Goal: Communication & Community: Answer question/provide support

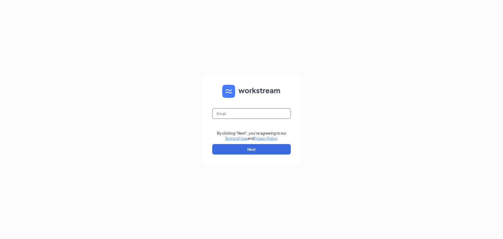
click at [263, 116] on input "text" at bounding box center [251, 113] width 79 height 10
click at [262, 112] on input "text" at bounding box center [251, 113] width 79 height 10
type input "fiveguysgeorgetown@gmail.com"
click at [258, 149] on button "Next" at bounding box center [251, 149] width 79 height 10
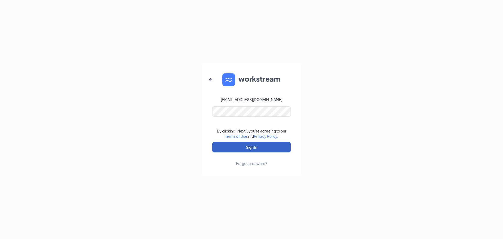
click at [258, 147] on button "Sign In" at bounding box center [251, 147] width 79 height 10
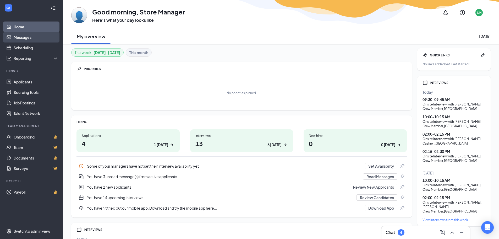
click at [25, 40] on link "Messages" at bounding box center [36, 37] width 45 height 10
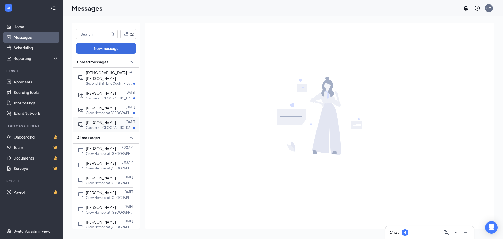
click at [105, 120] on div "[PERSON_NAME]" at bounding box center [101, 123] width 30 height 6
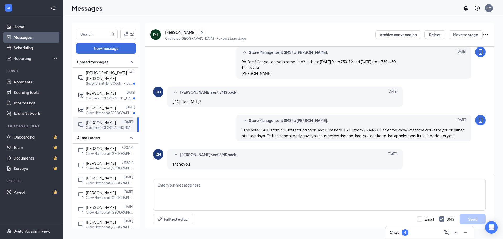
scroll to position [142, 0]
click at [114, 105] on span "[PERSON_NAME]" at bounding box center [101, 107] width 30 height 5
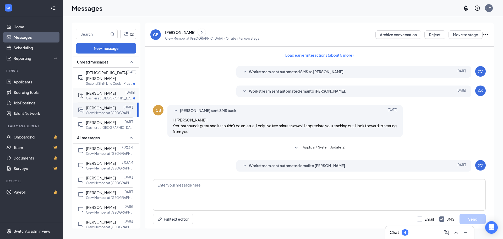
click at [100, 96] on p "Cashier at [GEOGRAPHIC_DATA]" at bounding box center [109, 98] width 47 height 4
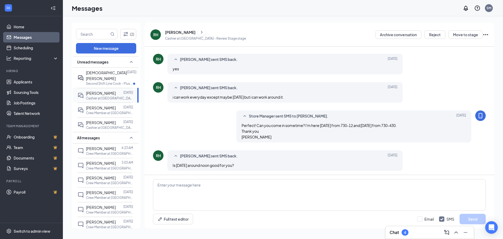
scroll to position [81, 0]
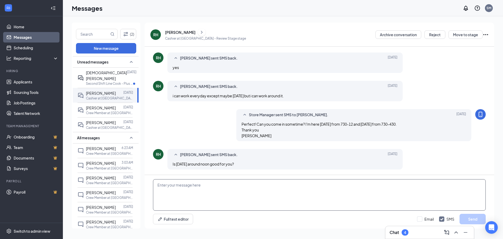
click at [191, 186] on textarea at bounding box center [319, 194] width 333 height 31
type textarea "Can you do maybe 11am or 2pm? Noon is the busier part of the day shift."
click at [466, 218] on button "Send" at bounding box center [473, 219] width 26 height 10
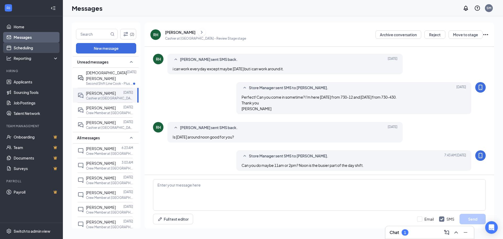
scroll to position [109, 0]
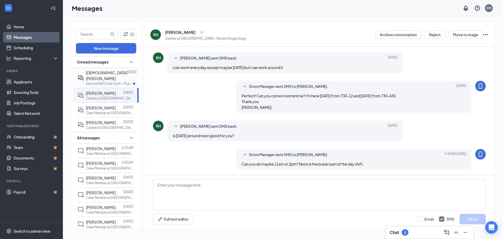
click at [107, 74] on span "[DEMOGRAPHIC_DATA][PERSON_NAME]" at bounding box center [106, 75] width 41 height 10
